Goal: Use online tool/utility: Utilize a website feature to perform a specific function

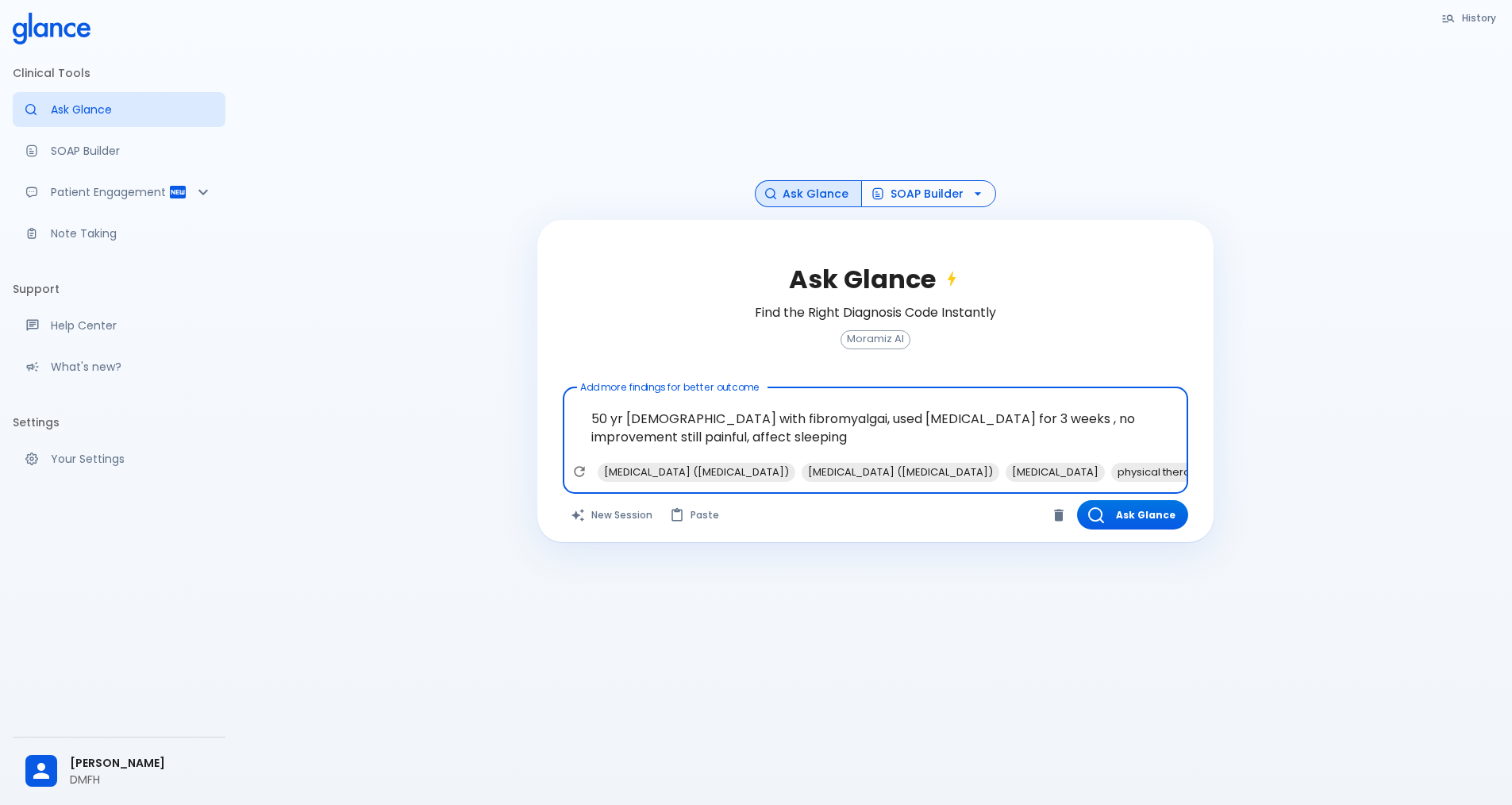
type textarea "50 yr [DEMOGRAPHIC_DATA] with fibromyalgai, used [MEDICAL_DATA] for 3 weeks , n…"
click at [903, 197] on button "SOAP Builder" at bounding box center [928, 194] width 135 height 28
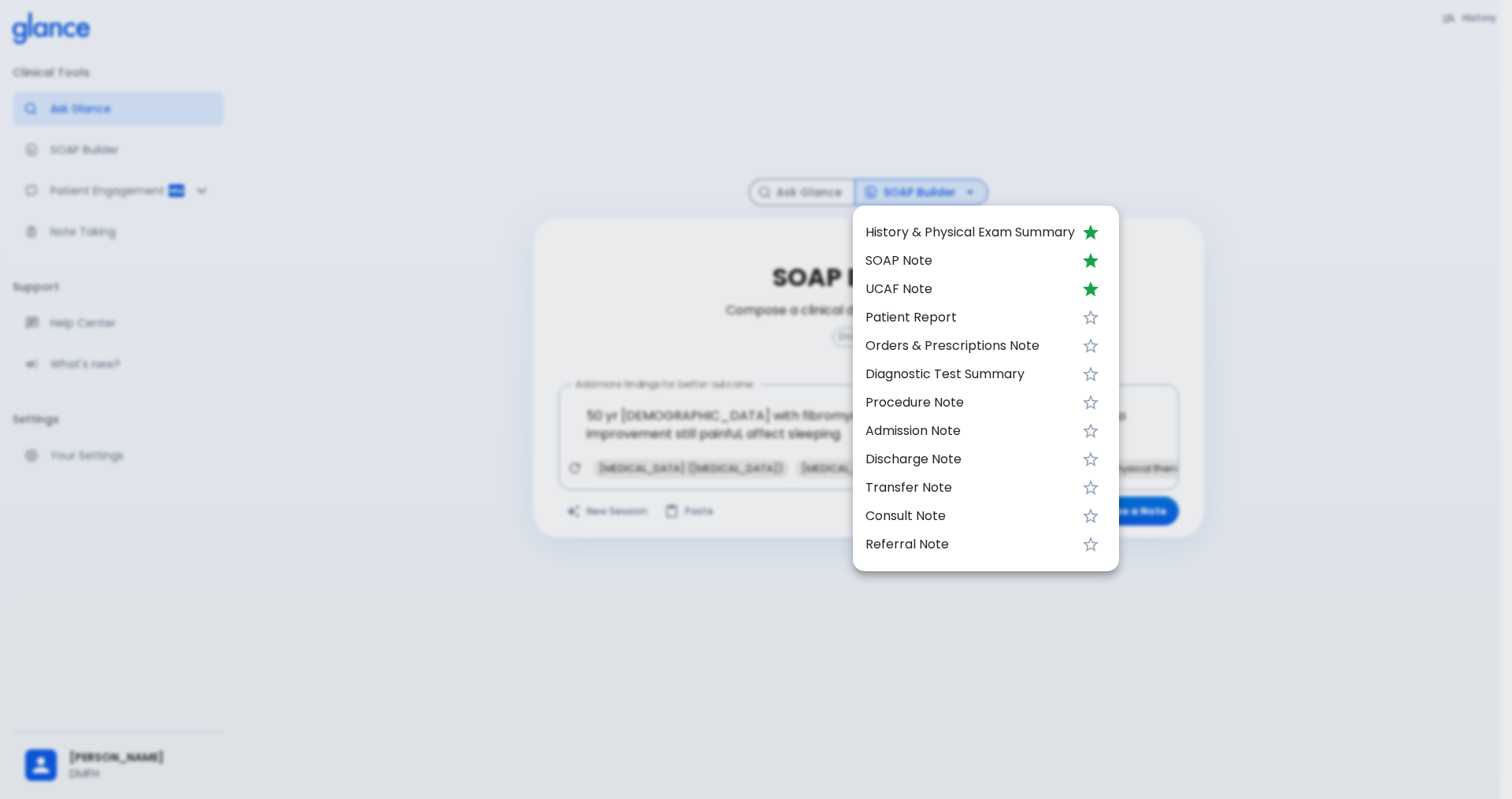
click at [918, 290] on span "UCAF Note" at bounding box center [970, 289] width 210 height 19
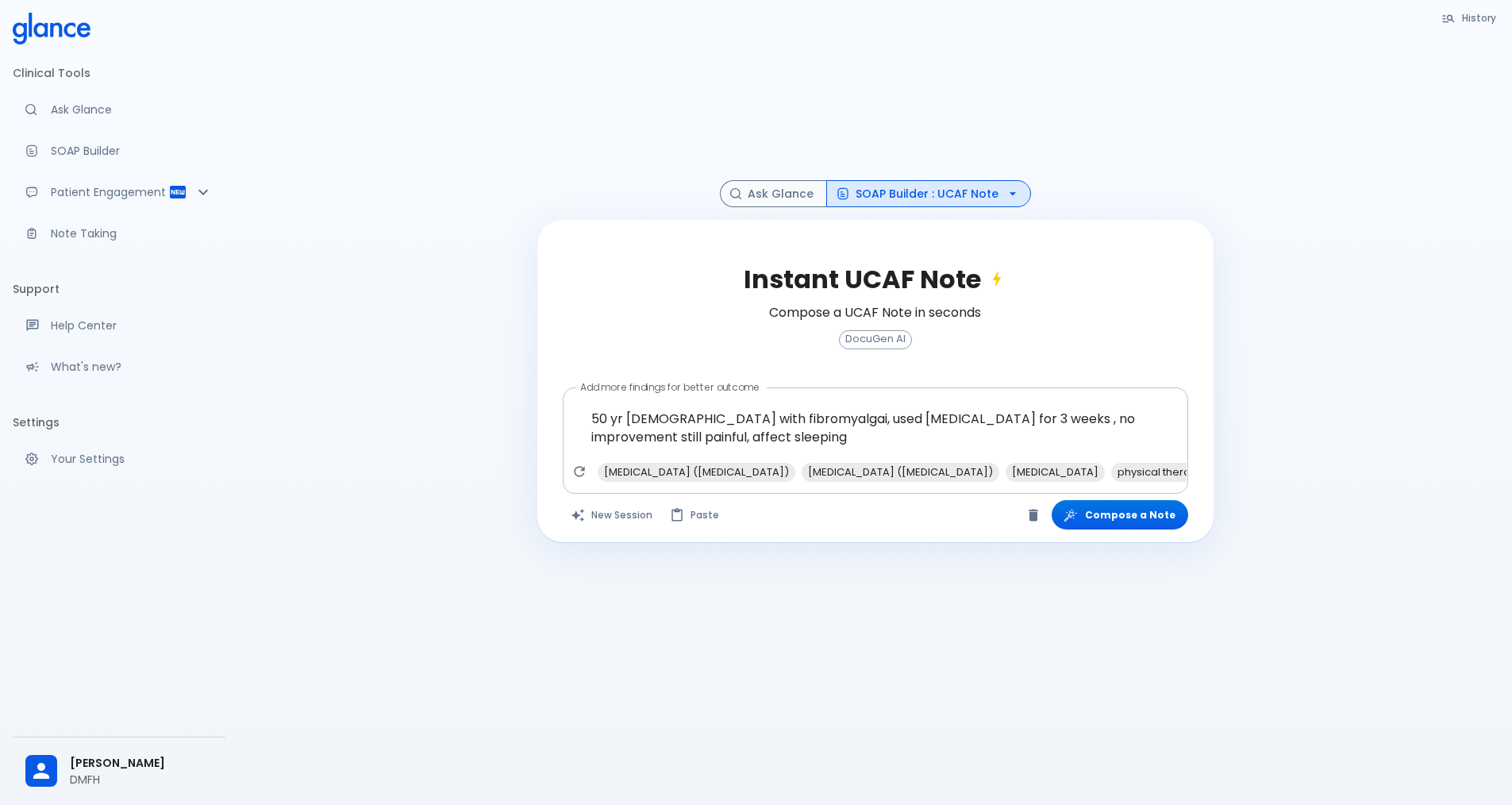
click at [739, 446] on textarea "50 yr [DEMOGRAPHIC_DATA] with fibromyalgai, used [MEDICAL_DATA] for 3 weeks , n…" at bounding box center [876, 427] width 603 height 68
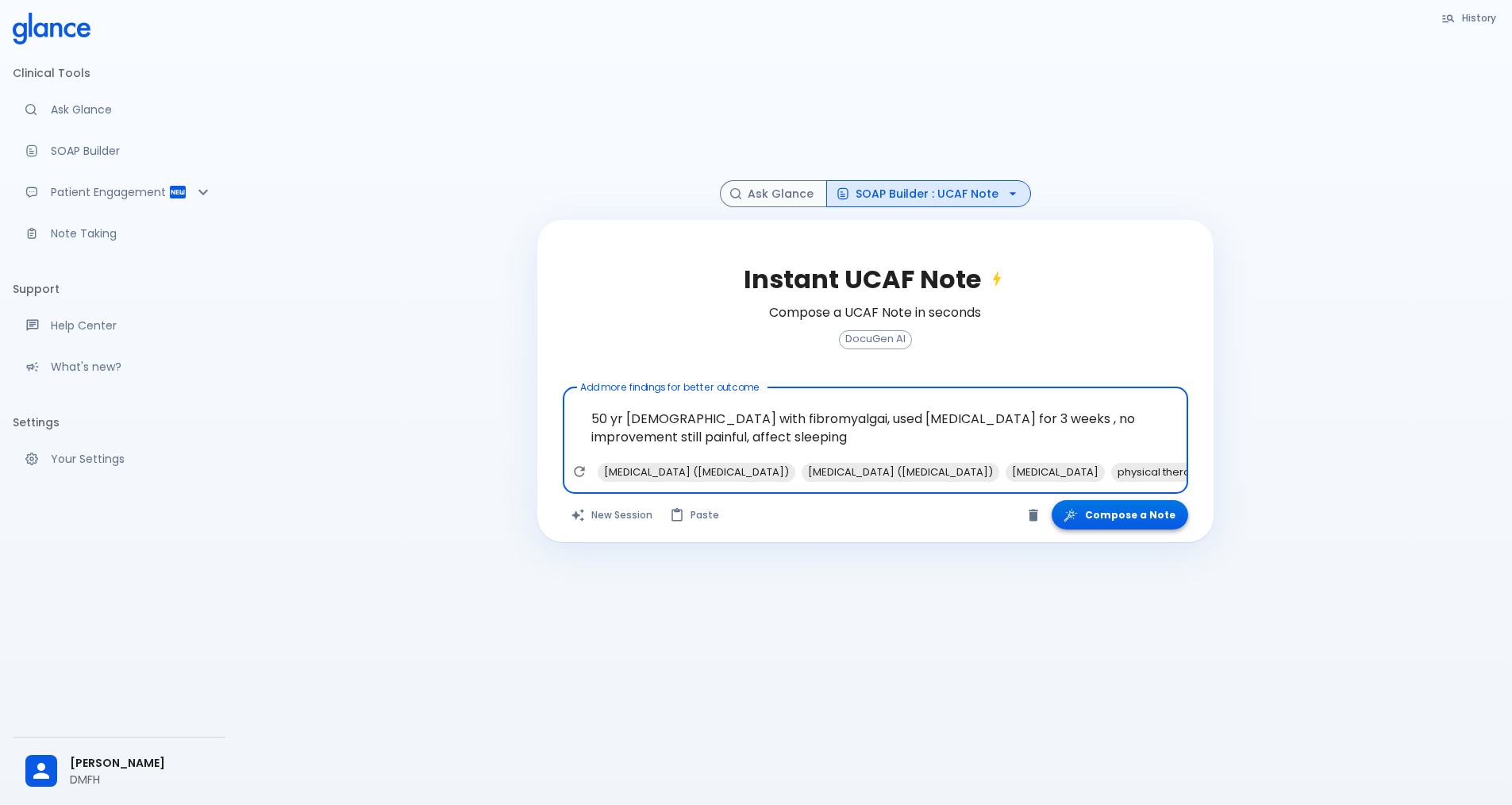
click at [1109, 515] on button "Compose a Note" at bounding box center [1120, 515] width 136 height 29
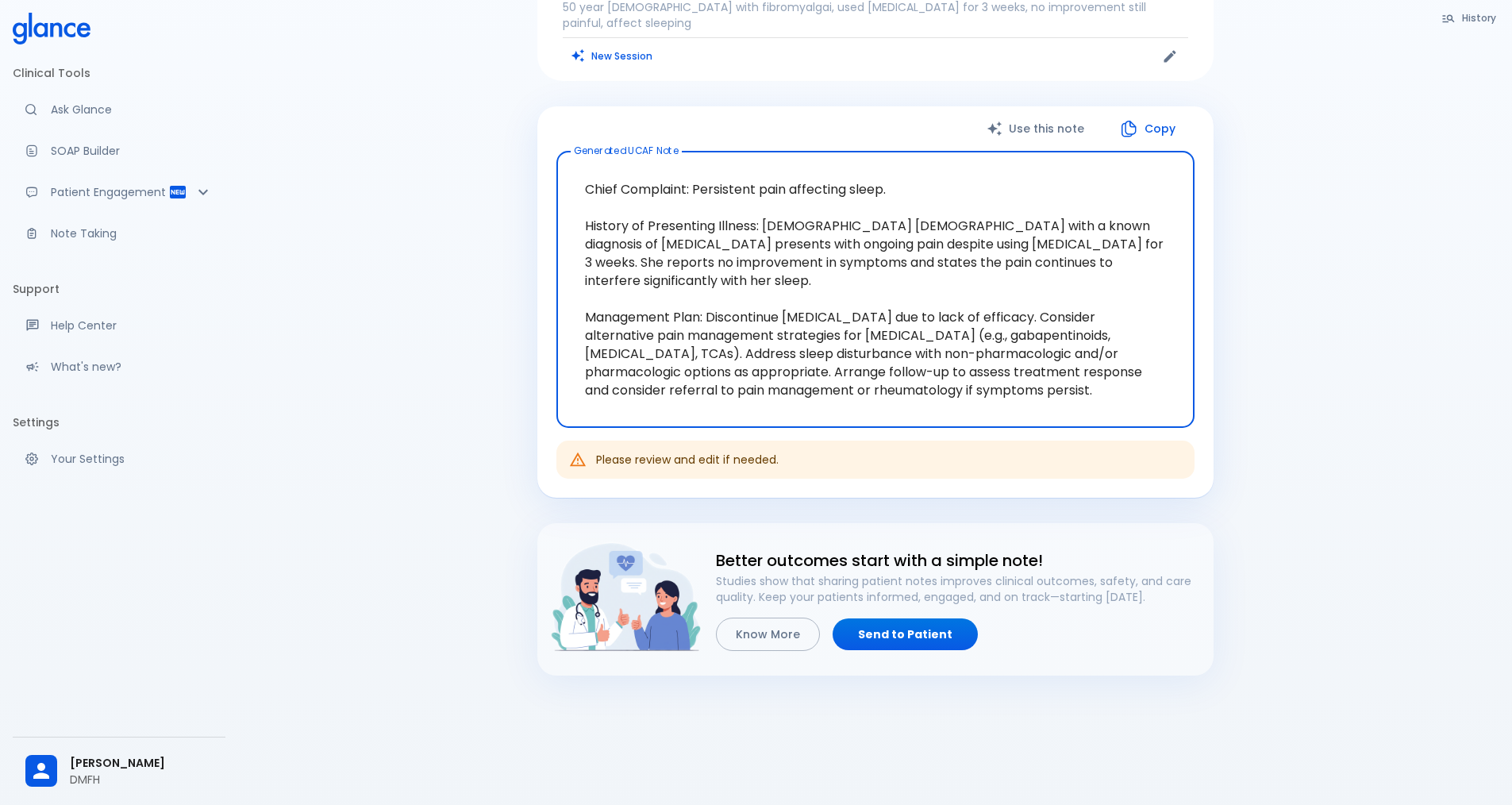
scroll to position [86, 0]
click at [875, 381] on textarea "Chief Complaint: Persistent pain affecting sleep. History of Presenting Illness…" at bounding box center [875, 289] width 615 height 251
drag, startPoint x: 946, startPoint y: 377, endPoint x: 569, endPoint y: 174, distance: 428.2
click at [569, 174] on textarea "Chief Complaint: Persistent pain affecting sleep. History of Presenting Illness…" at bounding box center [875, 289] width 615 height 251
click at [613, 44] on button "New Session" at bounding box center [612, 55] width 99 height 23
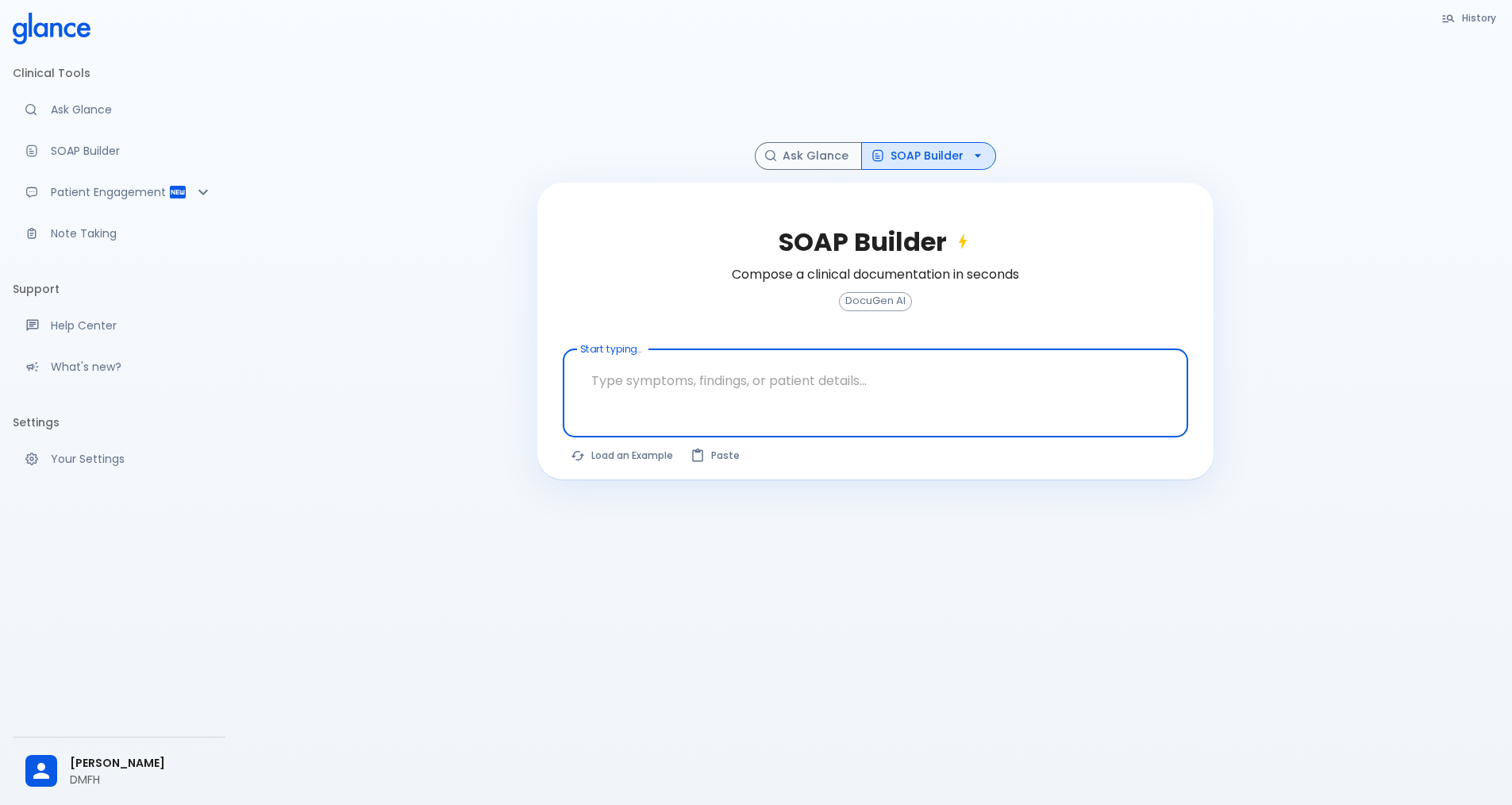
scroll to position [38, 0]
